Goal: Use online tool/utility: Utilize a website feature to perform a specific function

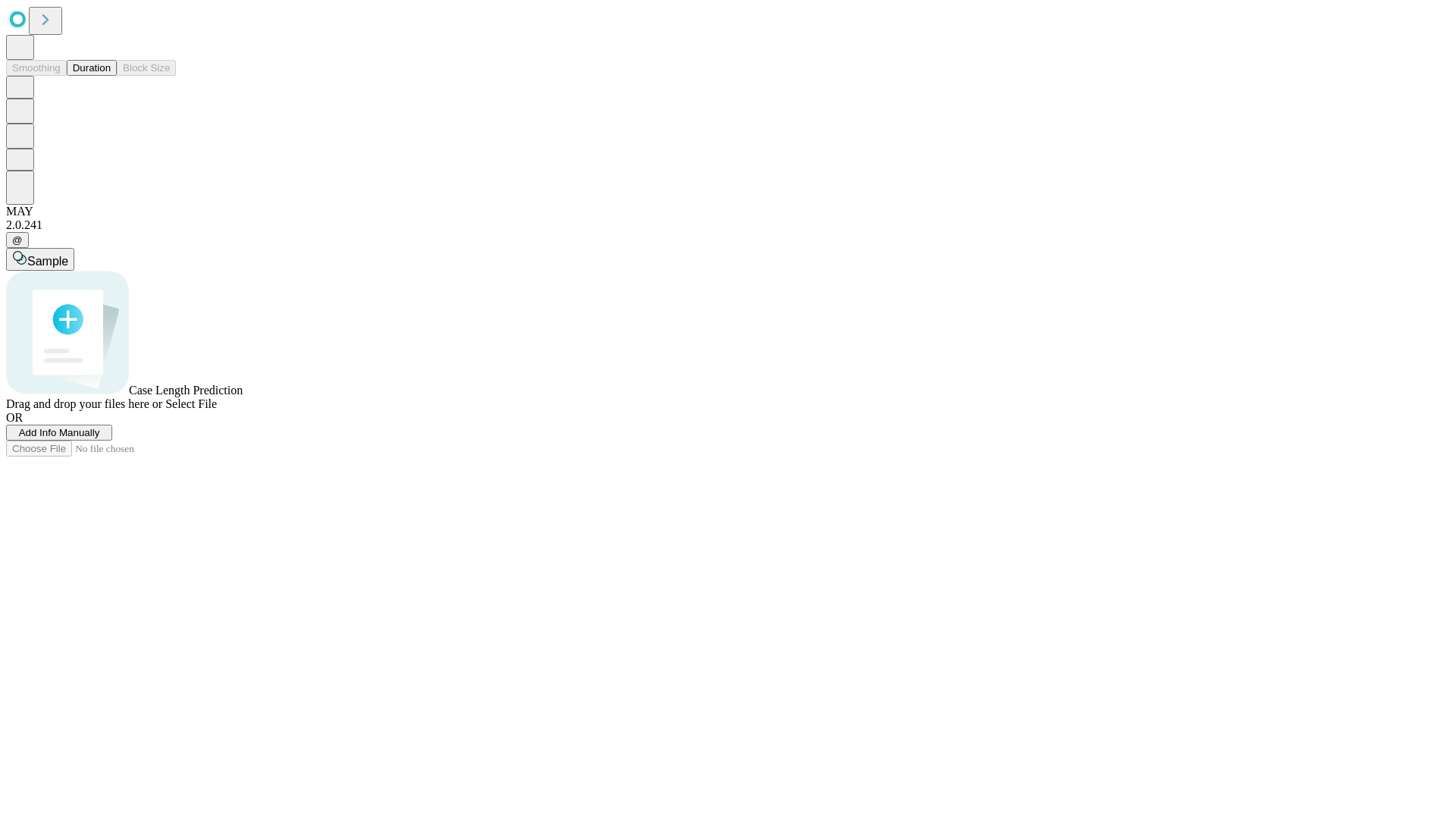
click at [100, 438] on span "Add Info Manually" at bounding box center [59, 432] width 81 height 11
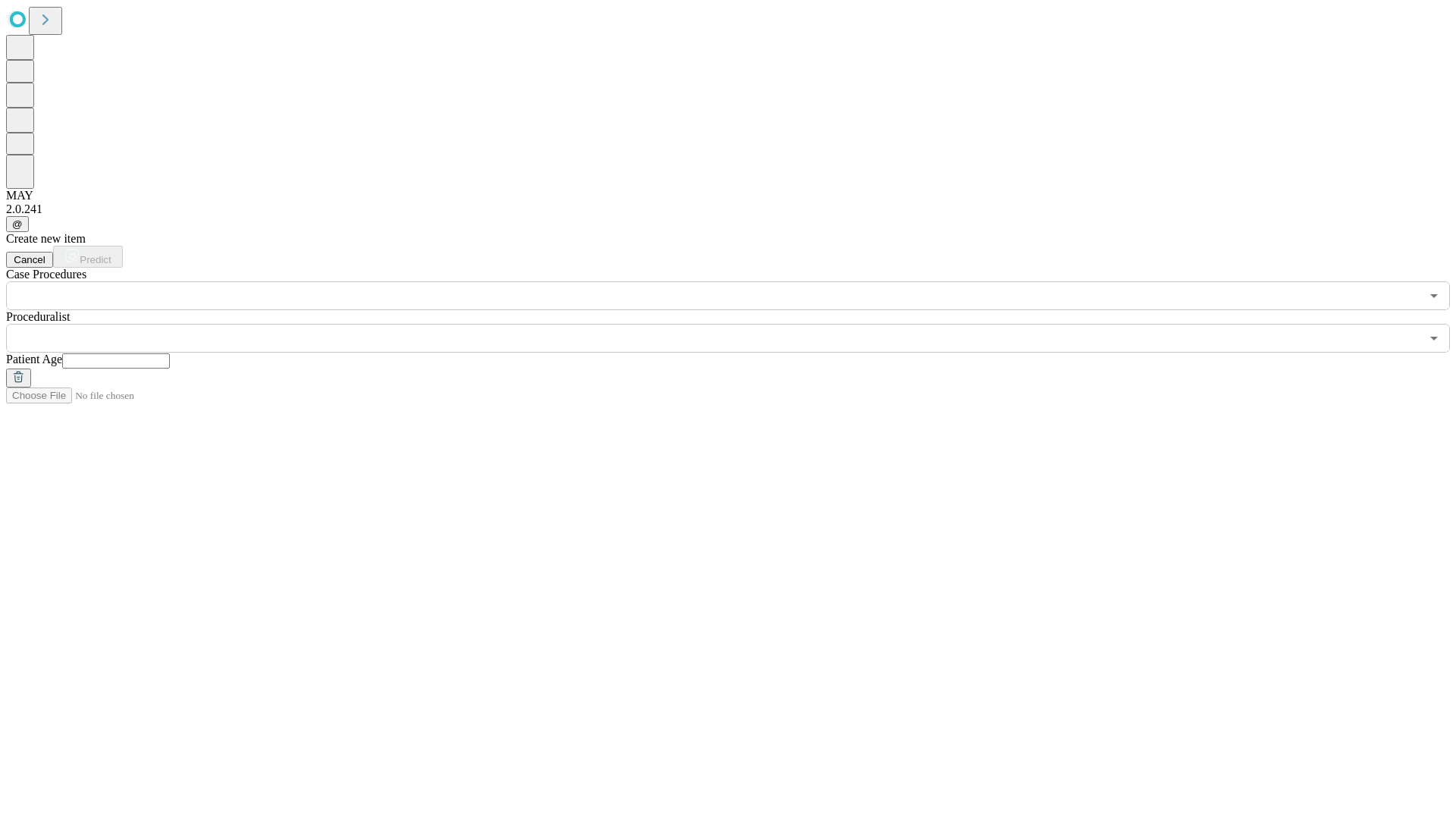
click at [170, 354] on input "text" at bounding box center [116, 361] width 108 height 16
type input "**"
click at [739, 324] on input "text" at bounding box center [713, 338] width 1415 height 29
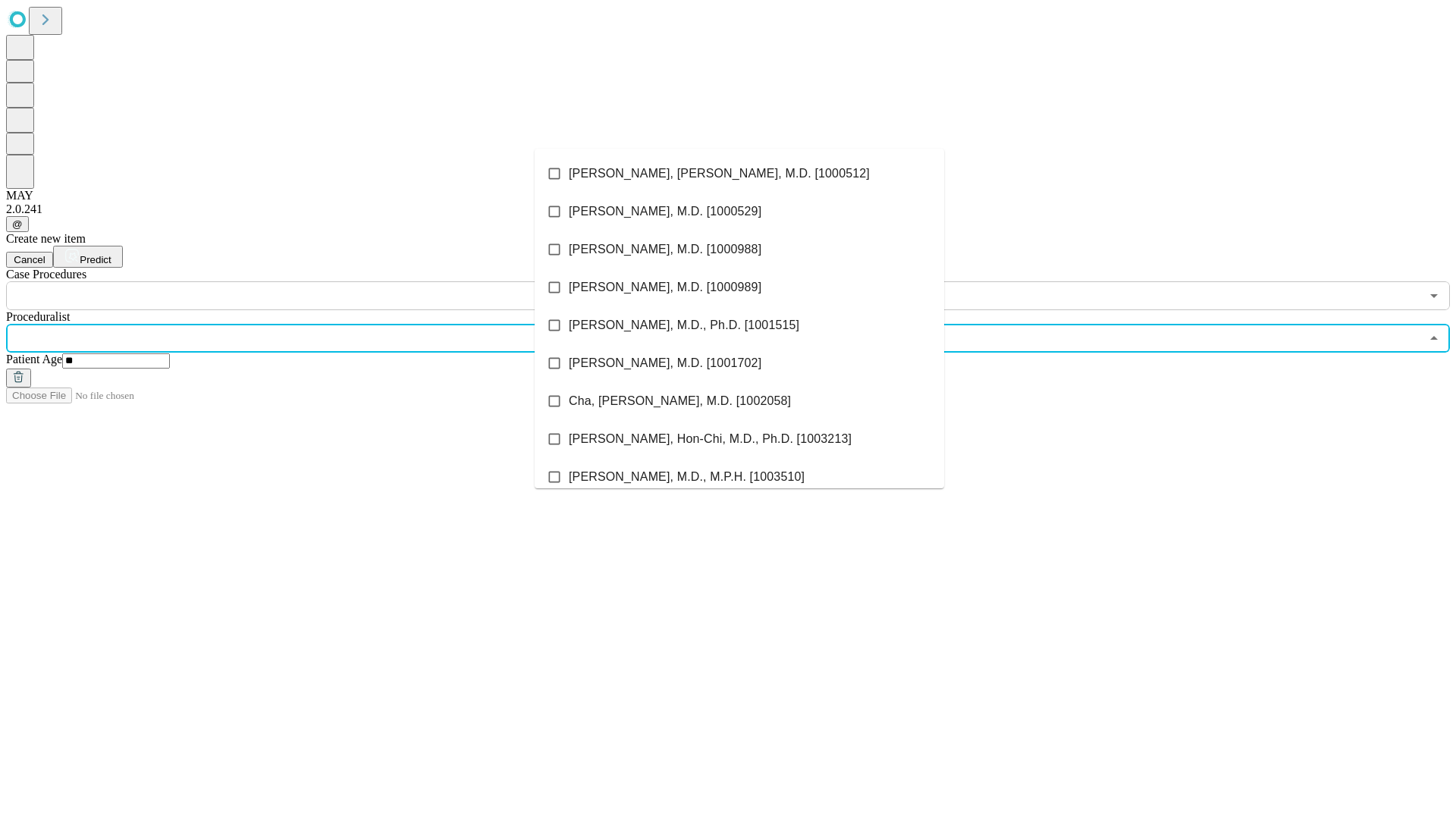
click at [739, 174] on li "[PERSON_NAME], [PERSON_NAME], M.D. [1000512]" at bounding box center [739, 174] width 409 height 38
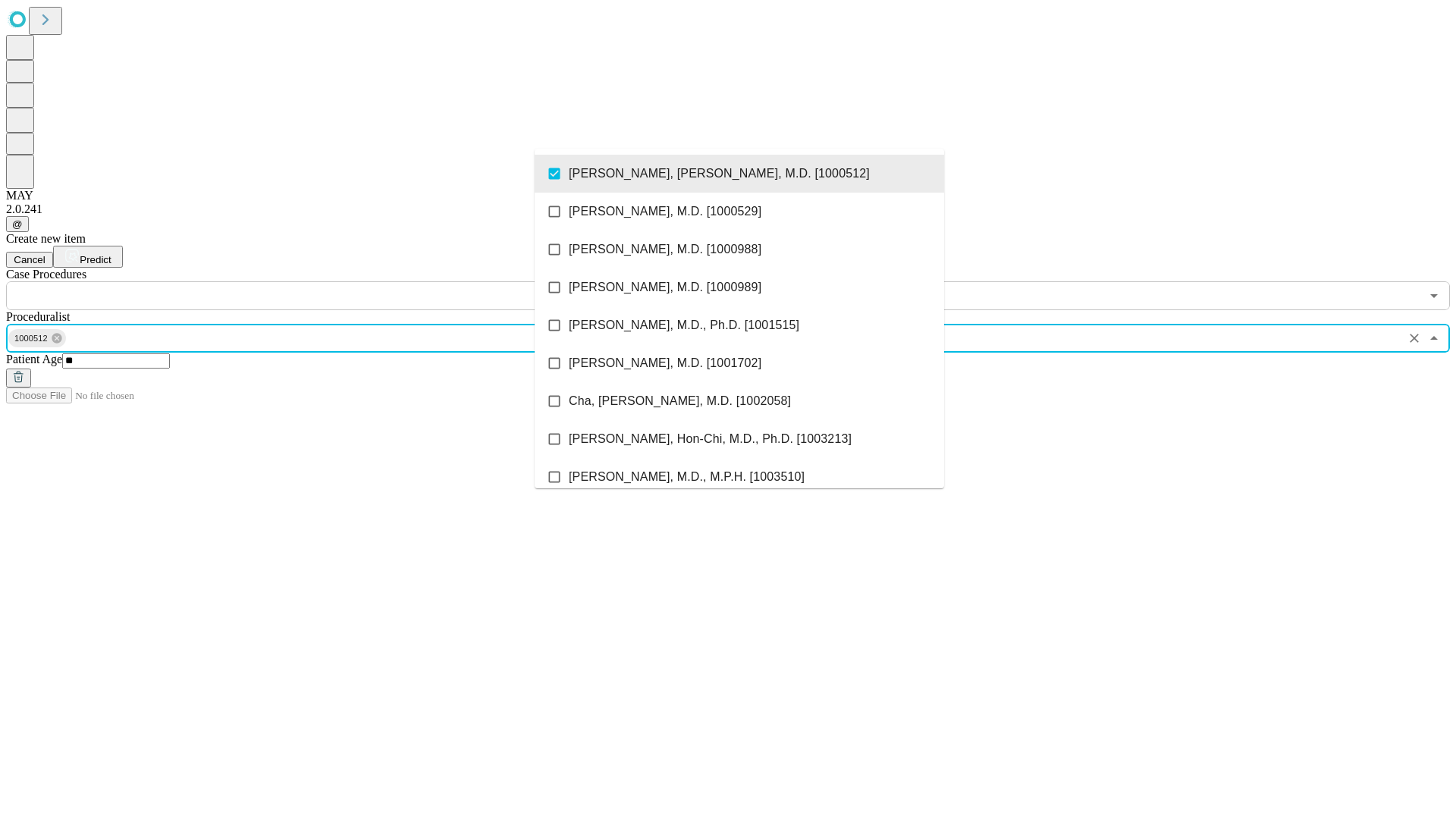
click at [319, 282] on input "text" at bounding box center [713, 296] width 1415 height 29
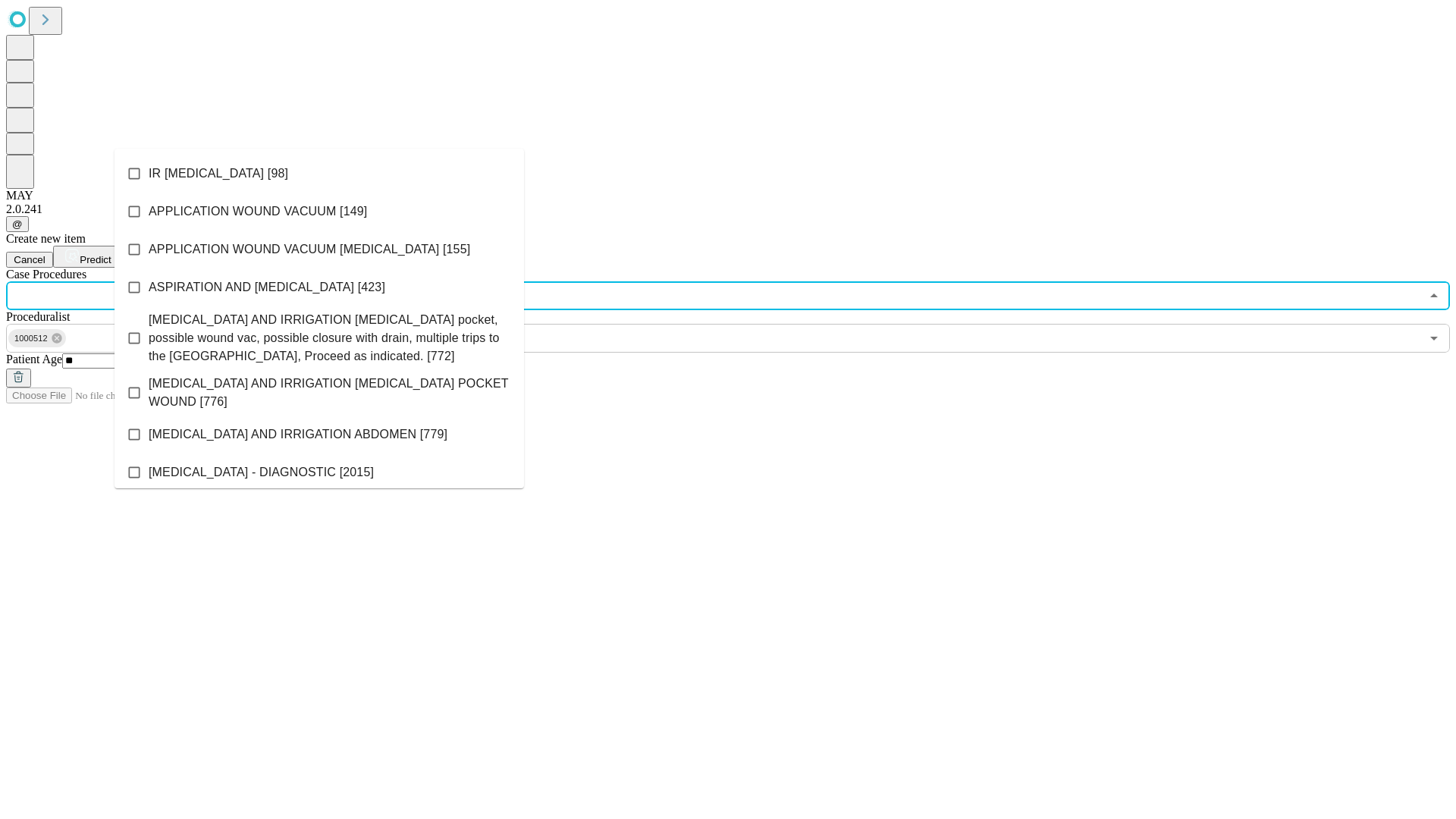
click at [319, 174] on li "IR [MEDICAL_DATA] [98]" at bounding box center [319, 174] width 409 height 38
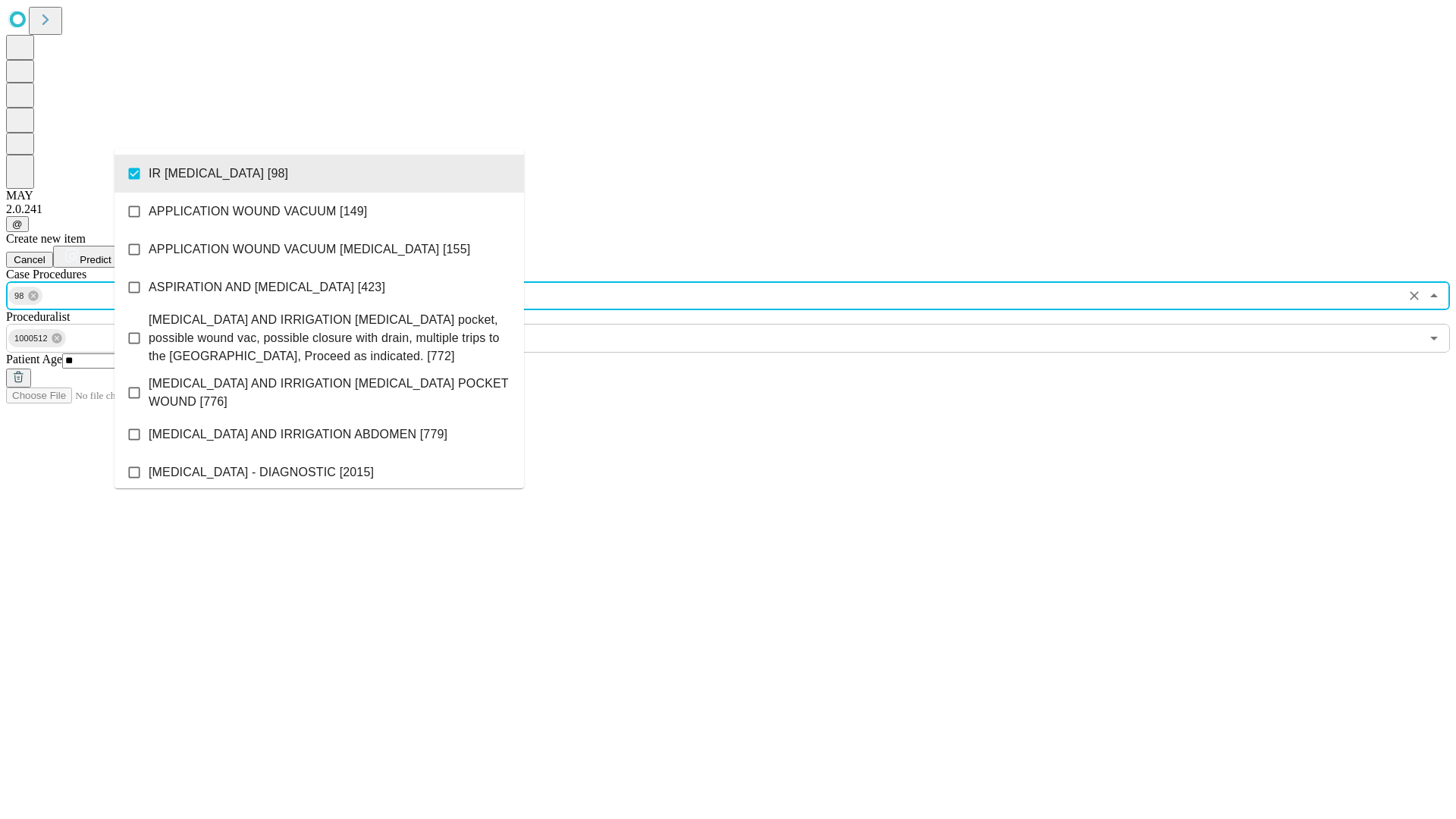
click at [111, 254] on span "Predict" at bounding box center [95, 260] width 31 height 11
